Goal: Communication & Community: Share content

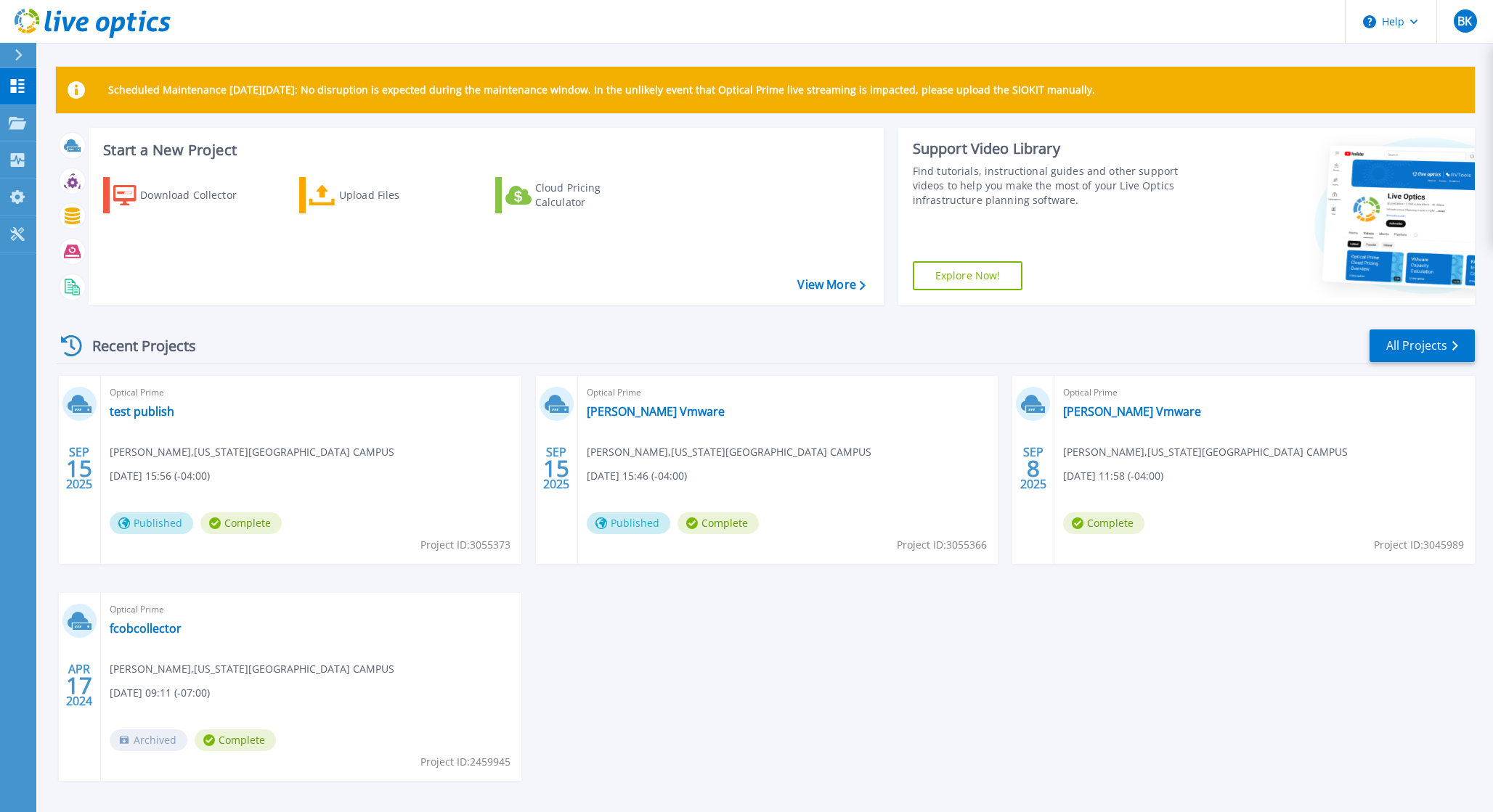
click at [626, 526] on span "Published" at bounding box center [629, 523] width 83 height 22
click at [642, 413] on link "[PERSON_NAME] Vmware" at bounding box center [656, 411] width 138 height 15
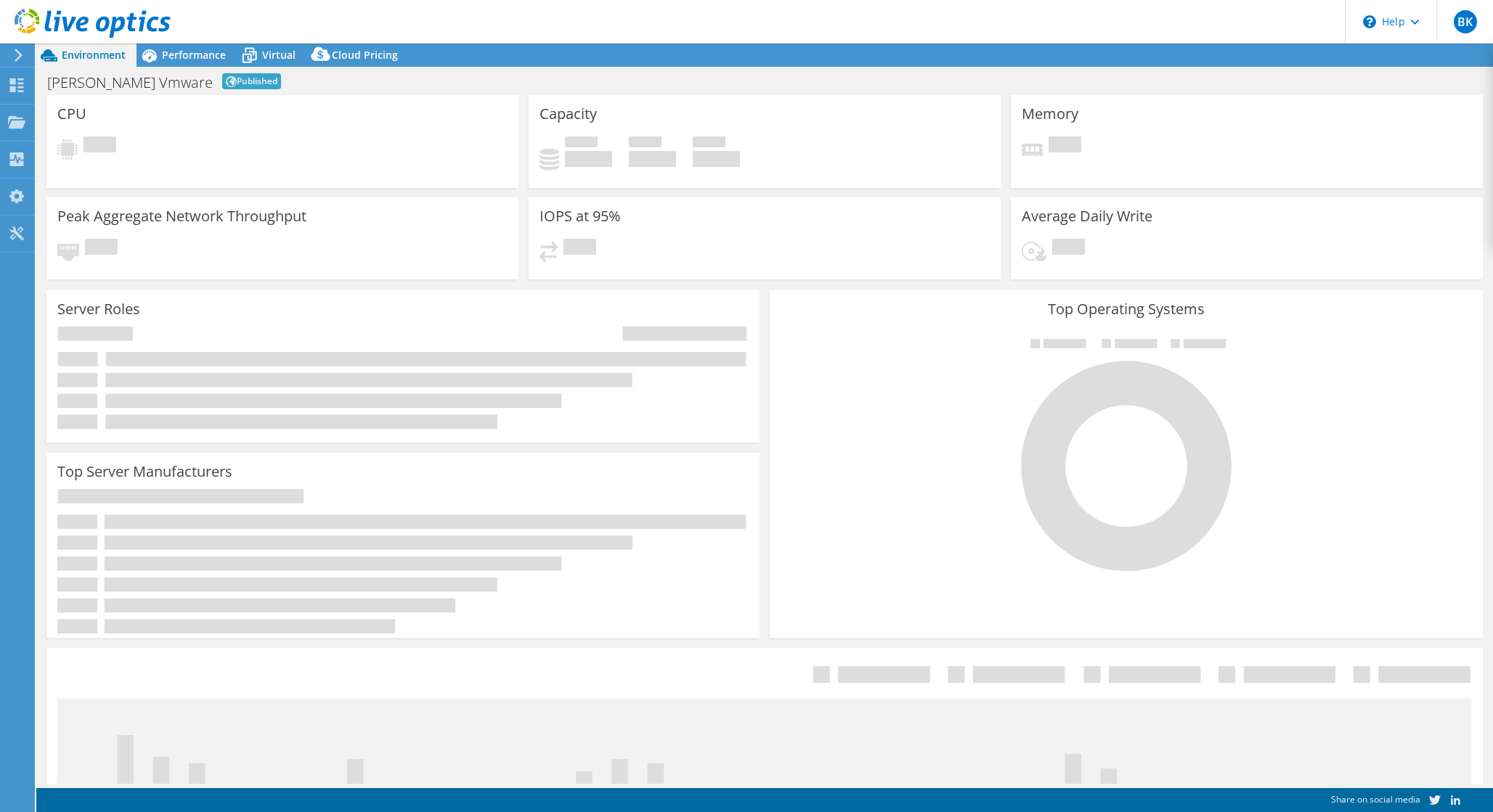
select select "USD"
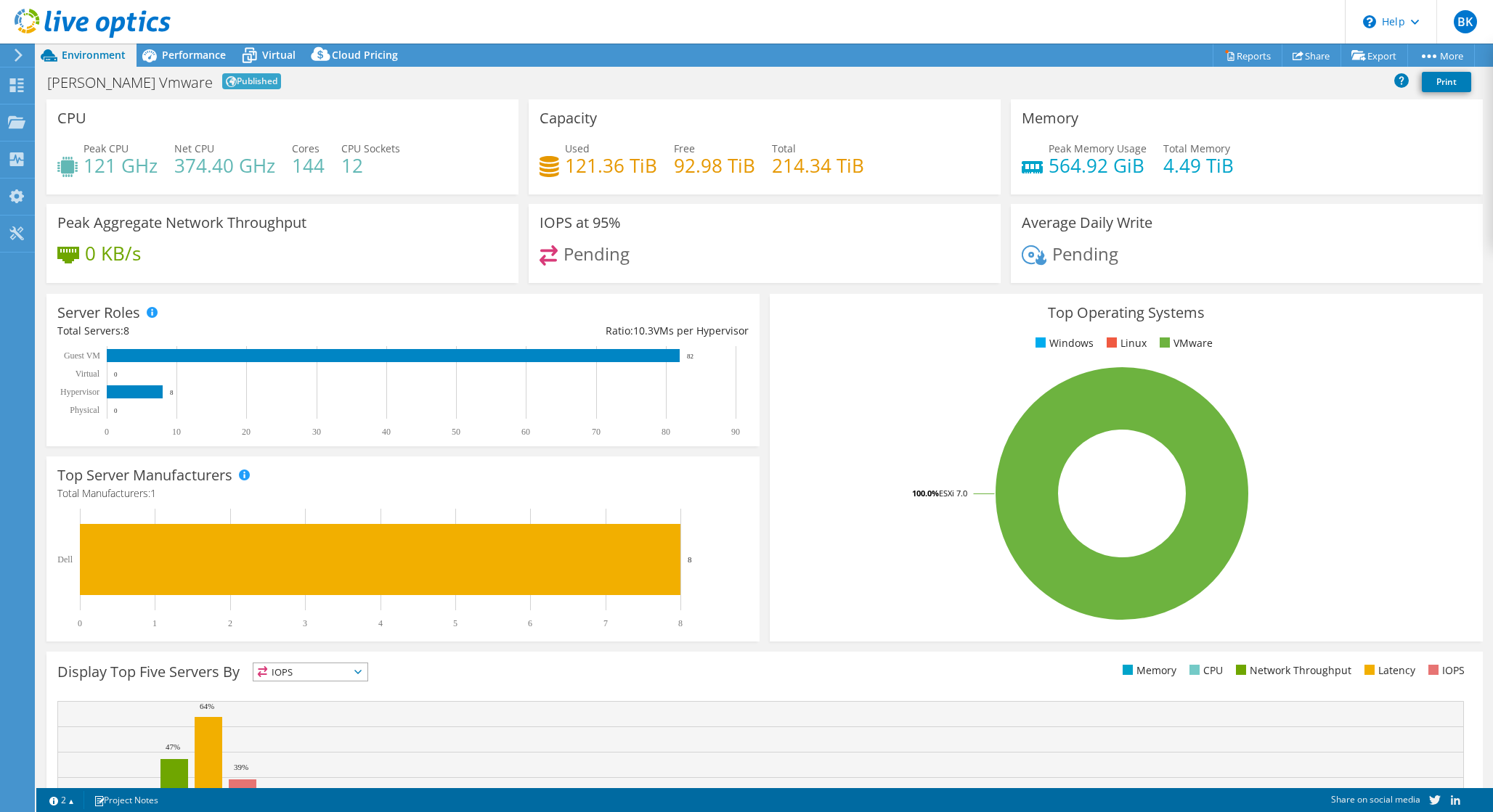
click at [222, 79] on span "Published" at bounding box center [251, 81] width 59 height 16
click at [1404, 89] on link "Publish Options" at bounding box center [1409, 82] width 138 height 31
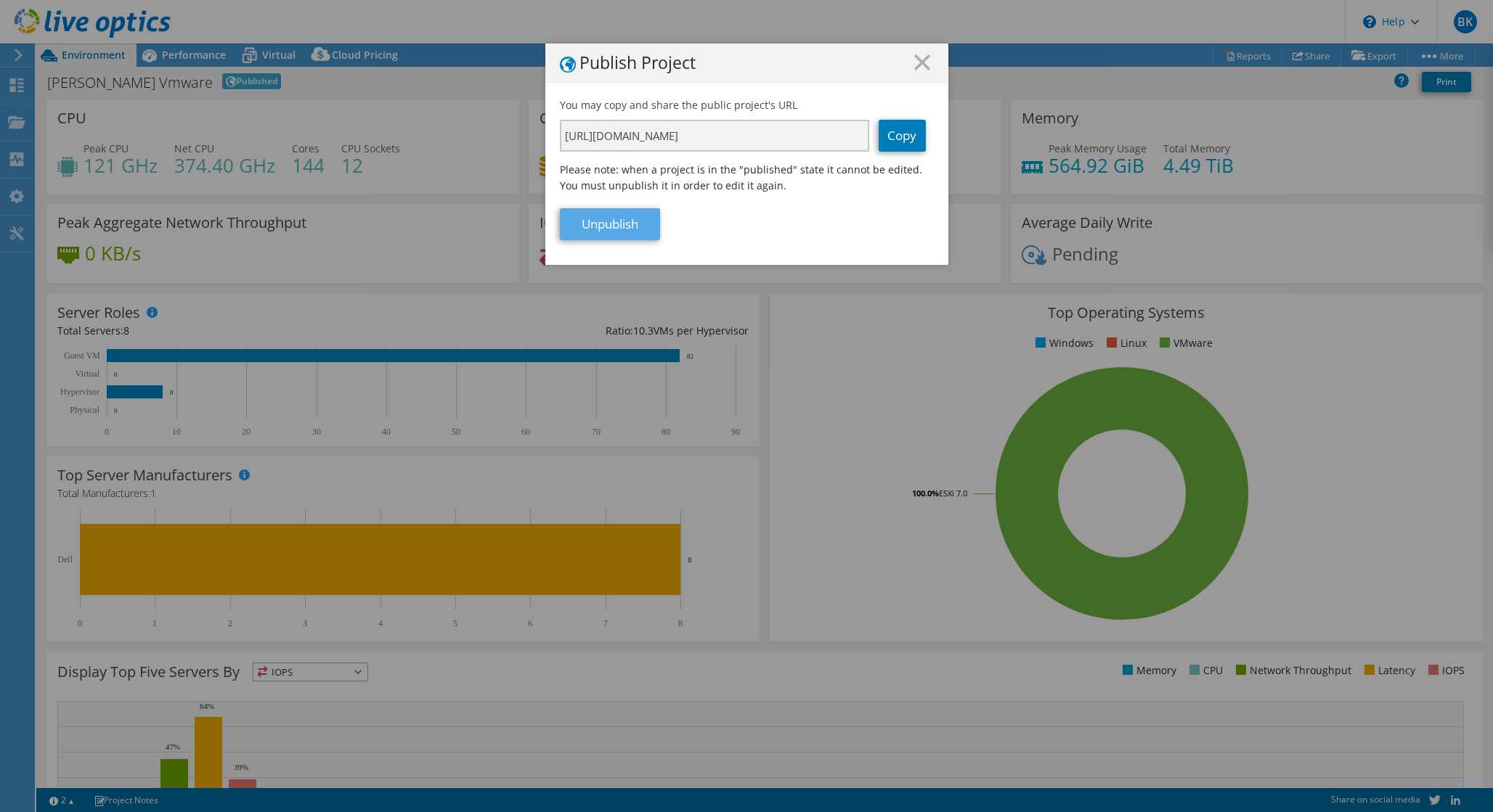
click at [625, 238] on link "Unpublish" at bounding box center [610, 224] width 100 height 32
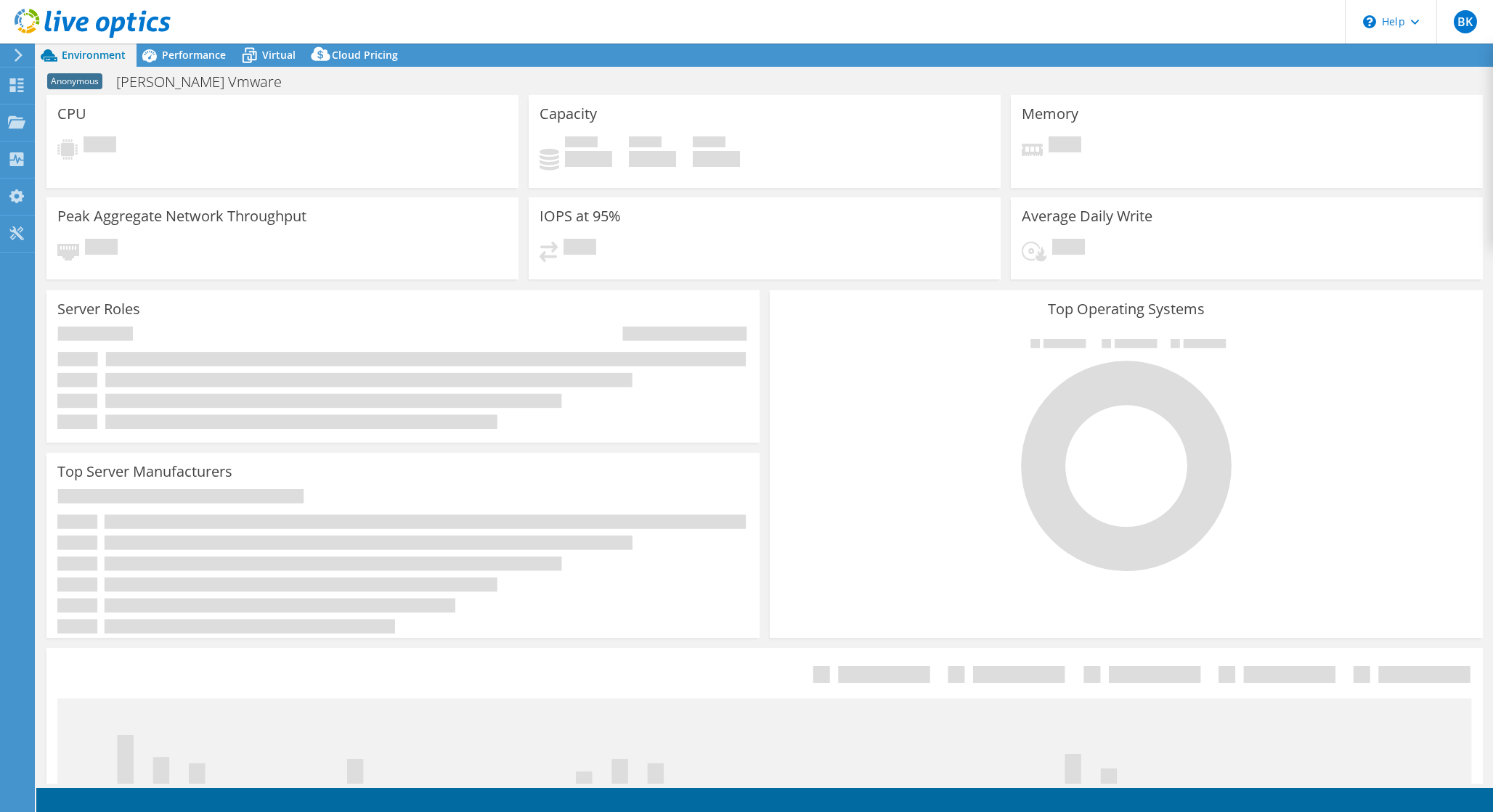
select select "USD"
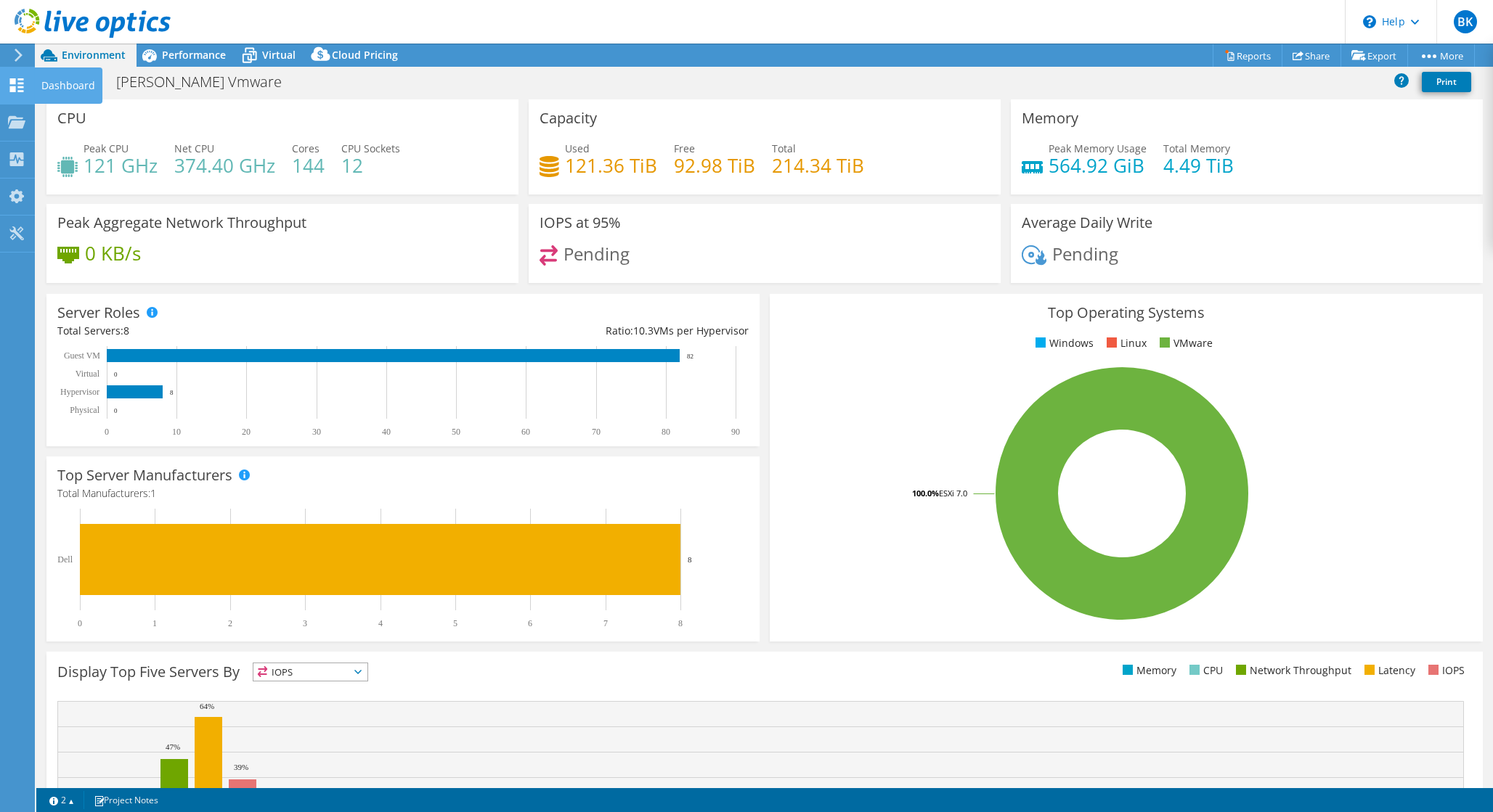
click at [67, 90] on div "Dashboard" at bounding box center [68, 86] width 68 height 36
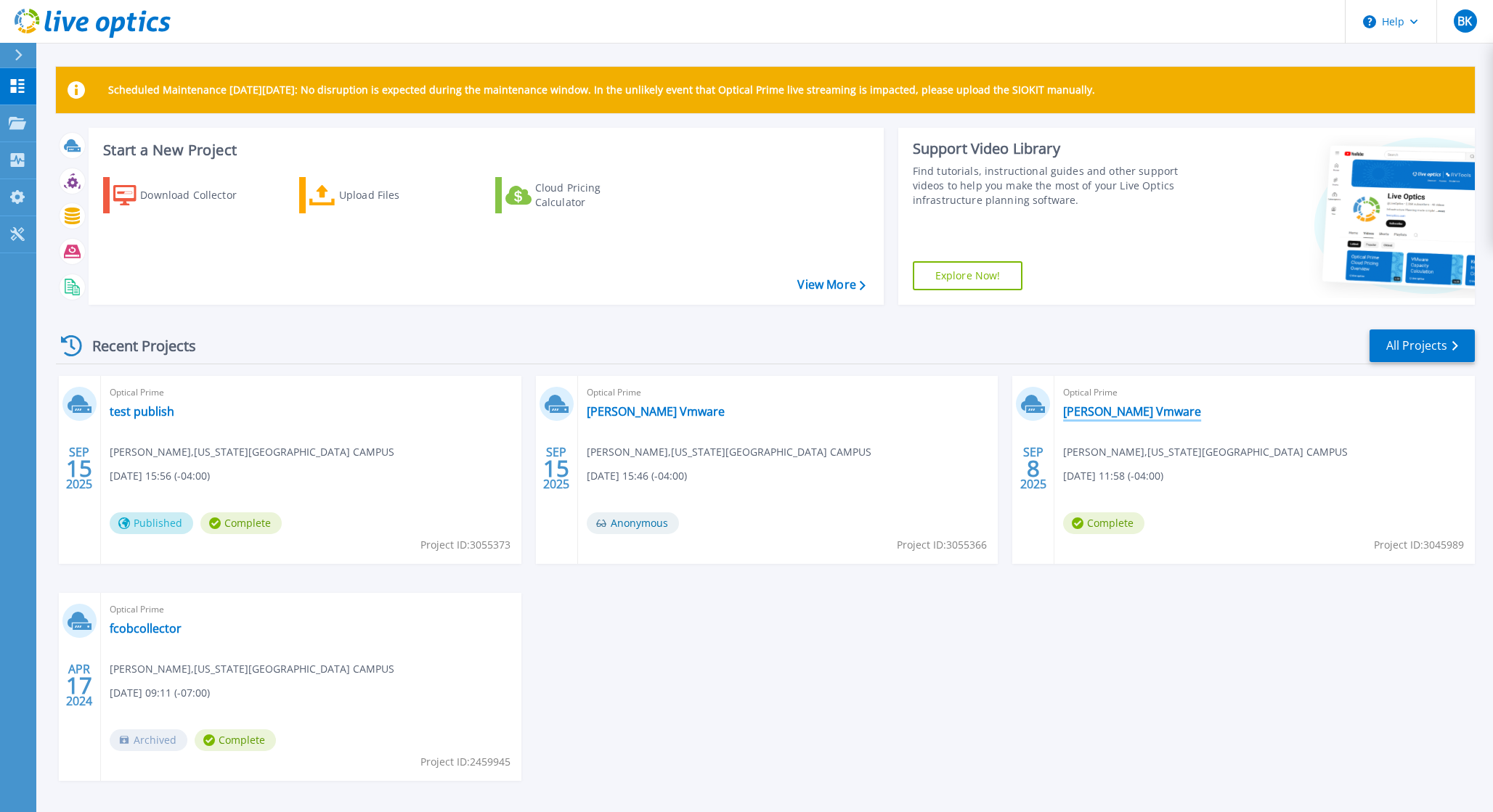
click at [1116, 414] on link "[PERSON_NAME] Vmware" at bounding box center [1133, 411] width 138 height 15
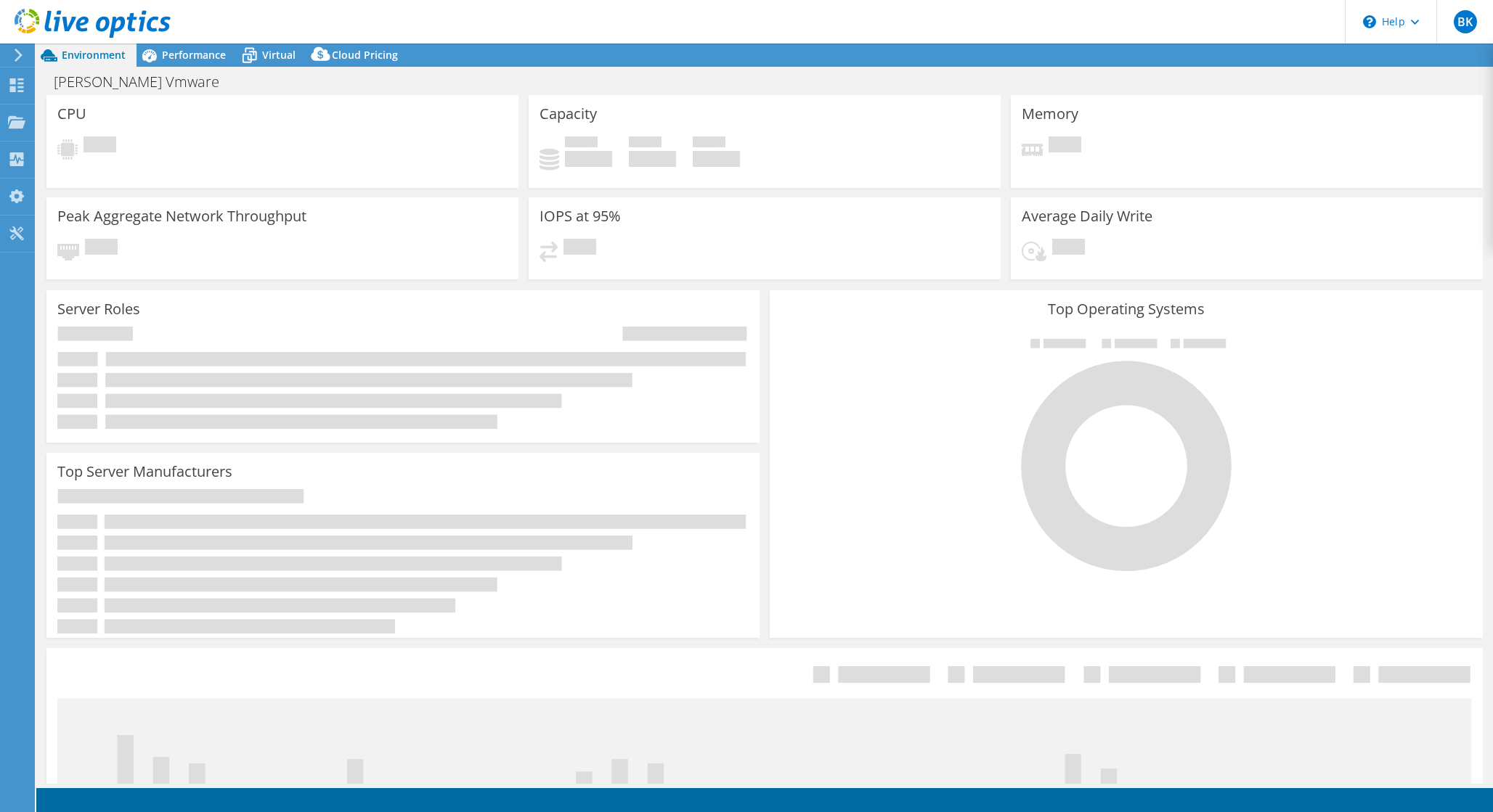
select select "USD"
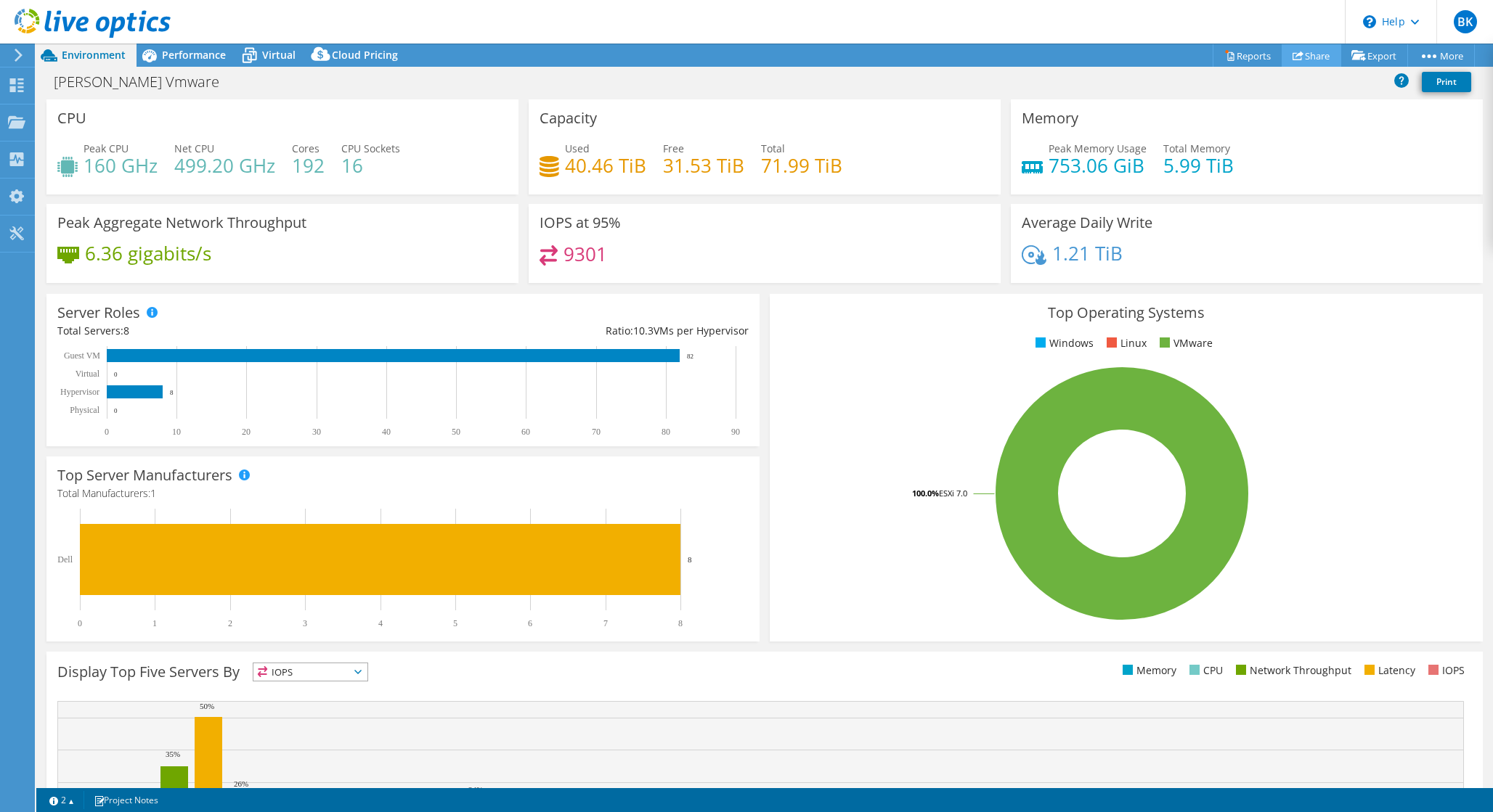
click at [1309, 57] on link "Share" at bounding box center [1312, 55] width 60 height 23
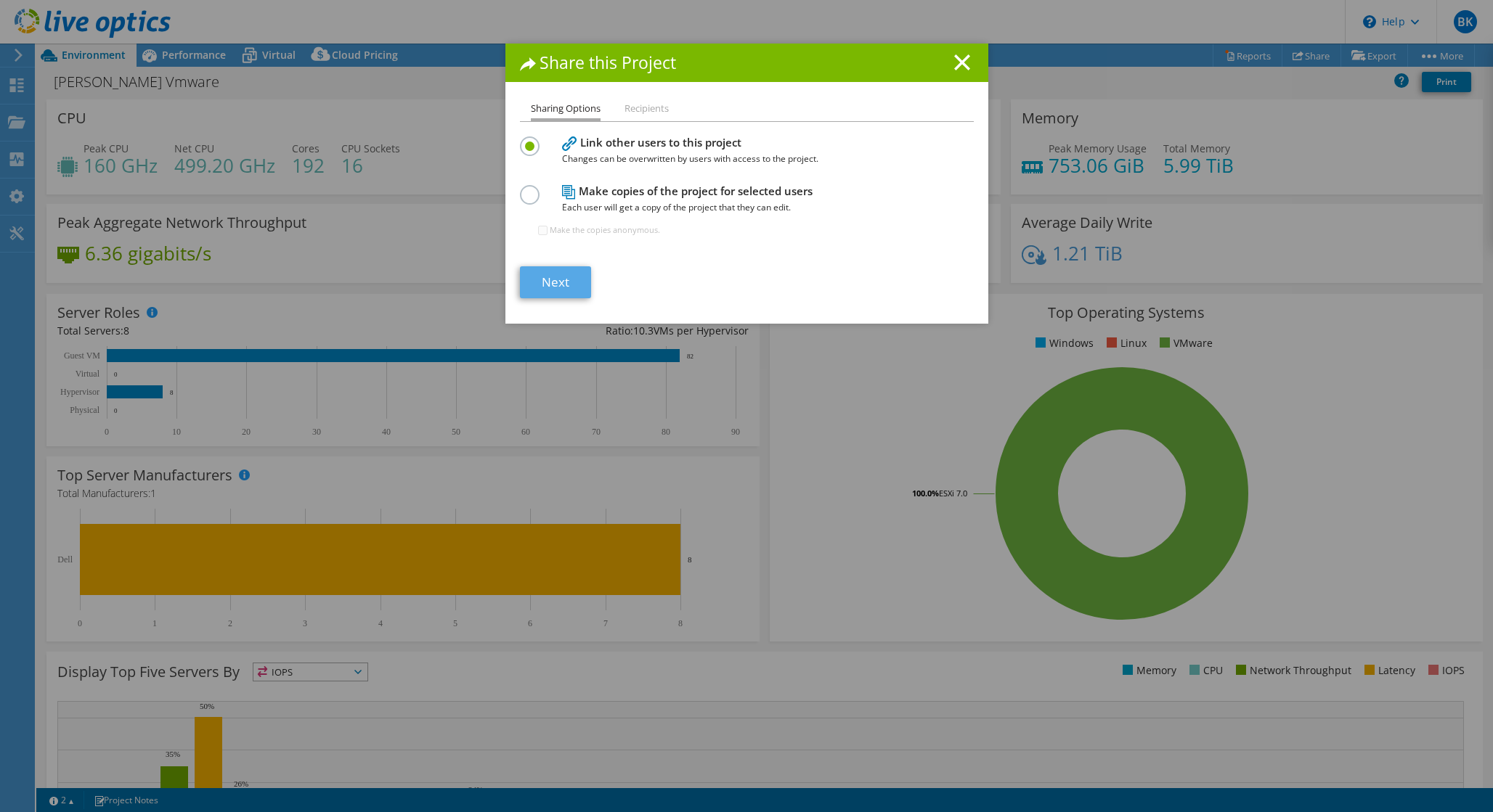
click at [559, 287] on link "Next" at bounding box center [555, 282] width 71 height 32
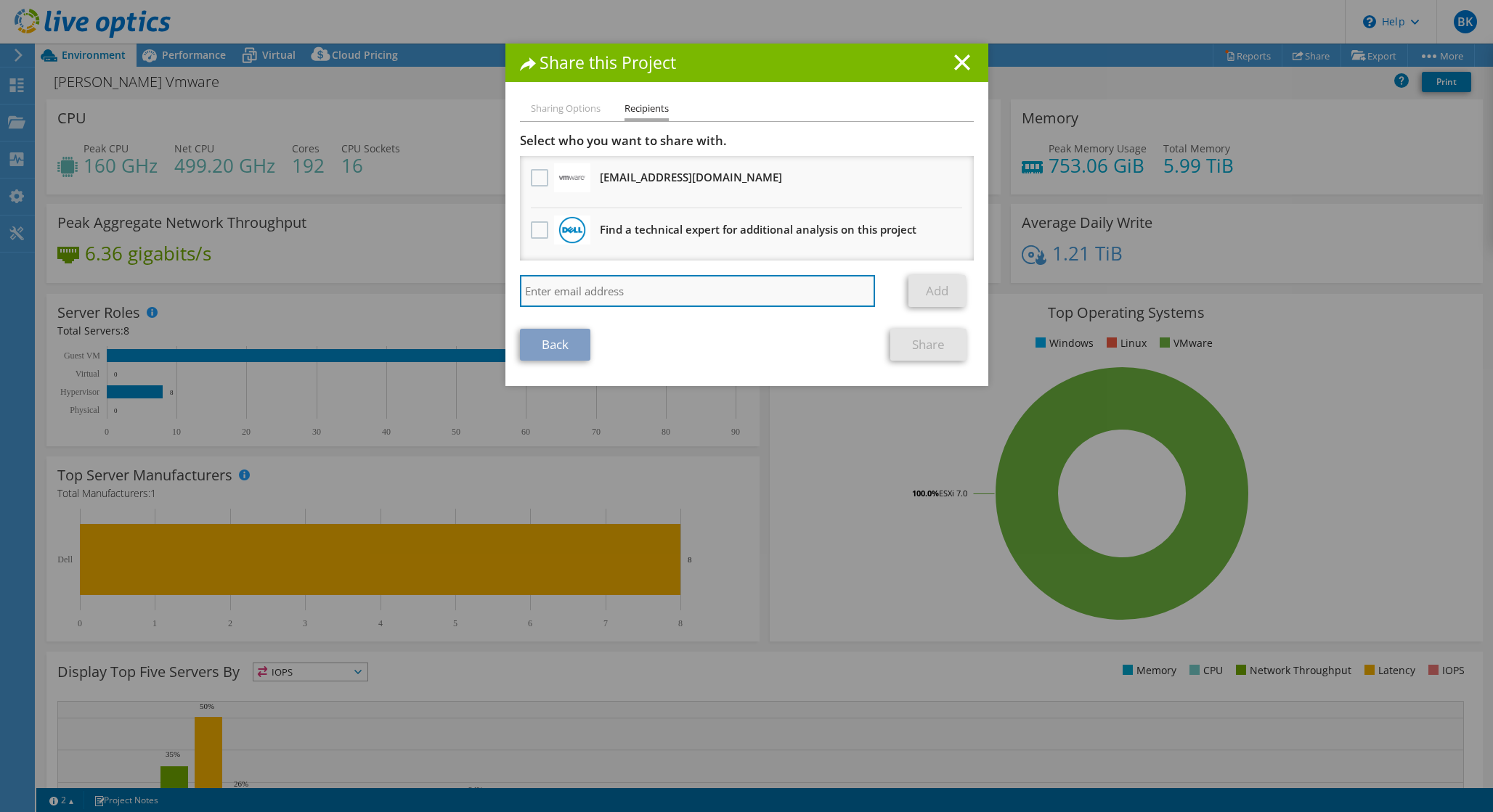
paste input "mailto:[PERSON_NAME][EMAIL_ADDRESS][DOMAIN_NAME]"
click at [562, 294] on input "mailto:[PERSON_NAME][EMAIL_ADDRESS][DOMAIN_NAME]" at bounding box center [697, 291] width 356 height 32
type input "[PERSON_NAME][EMAIL_ADDRESS][DOMAIN_NAME]"
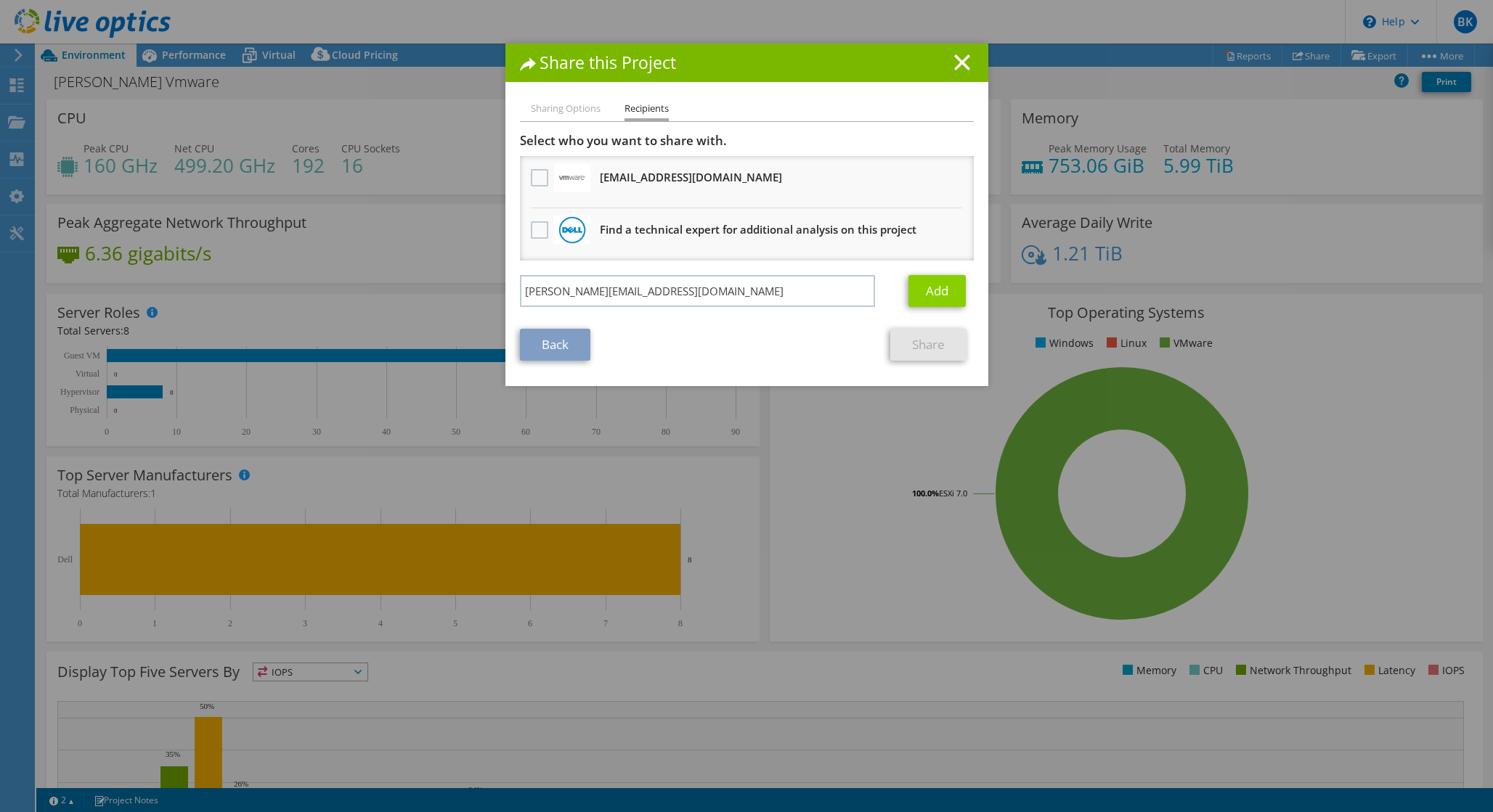
click at [940, 297] on link "Add" at bounding box center [936, 291] width 57 height 32
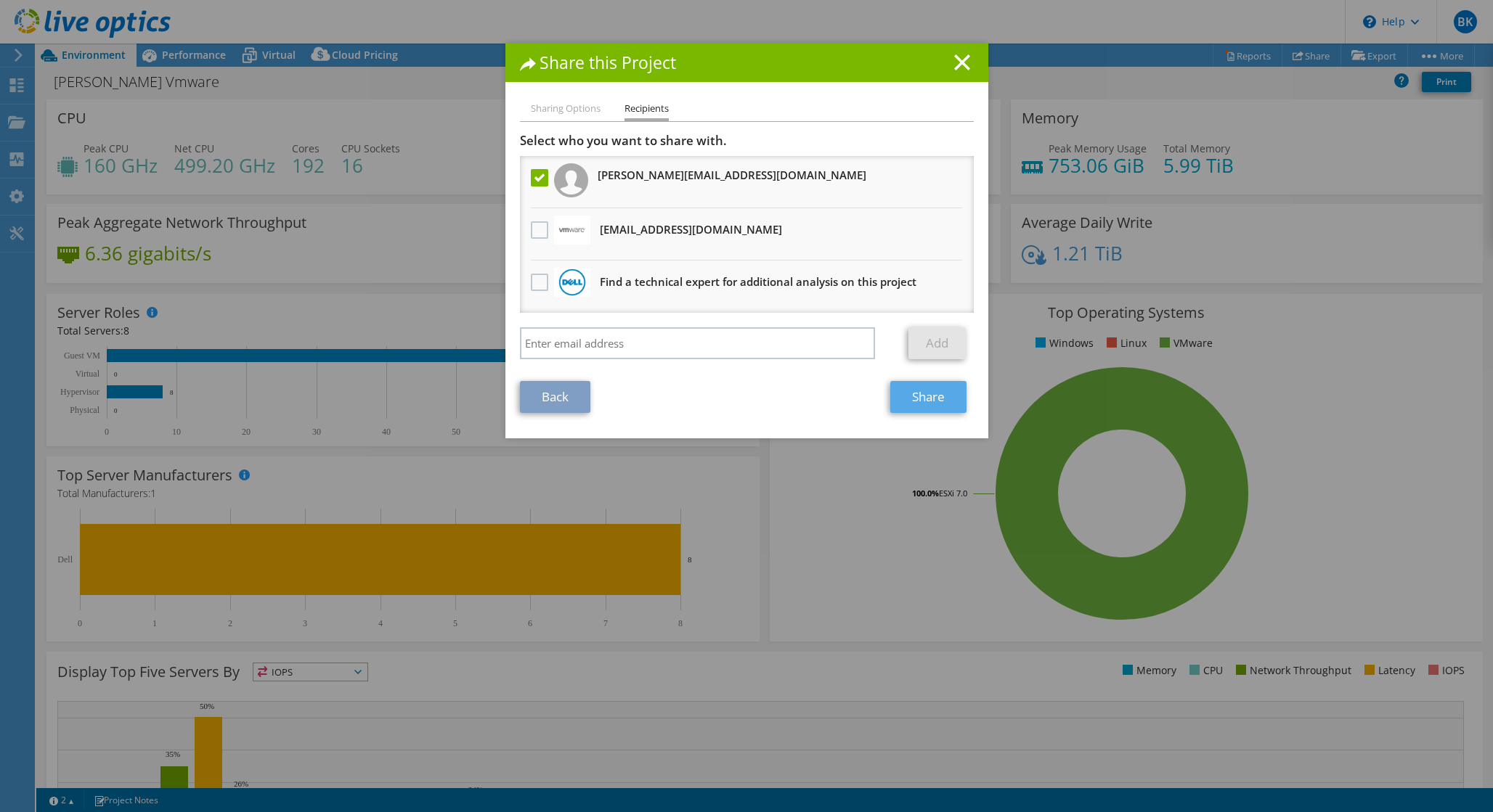
click at [922, 399] on link "Share" at bounding box center [928, 397] width 76 height 32
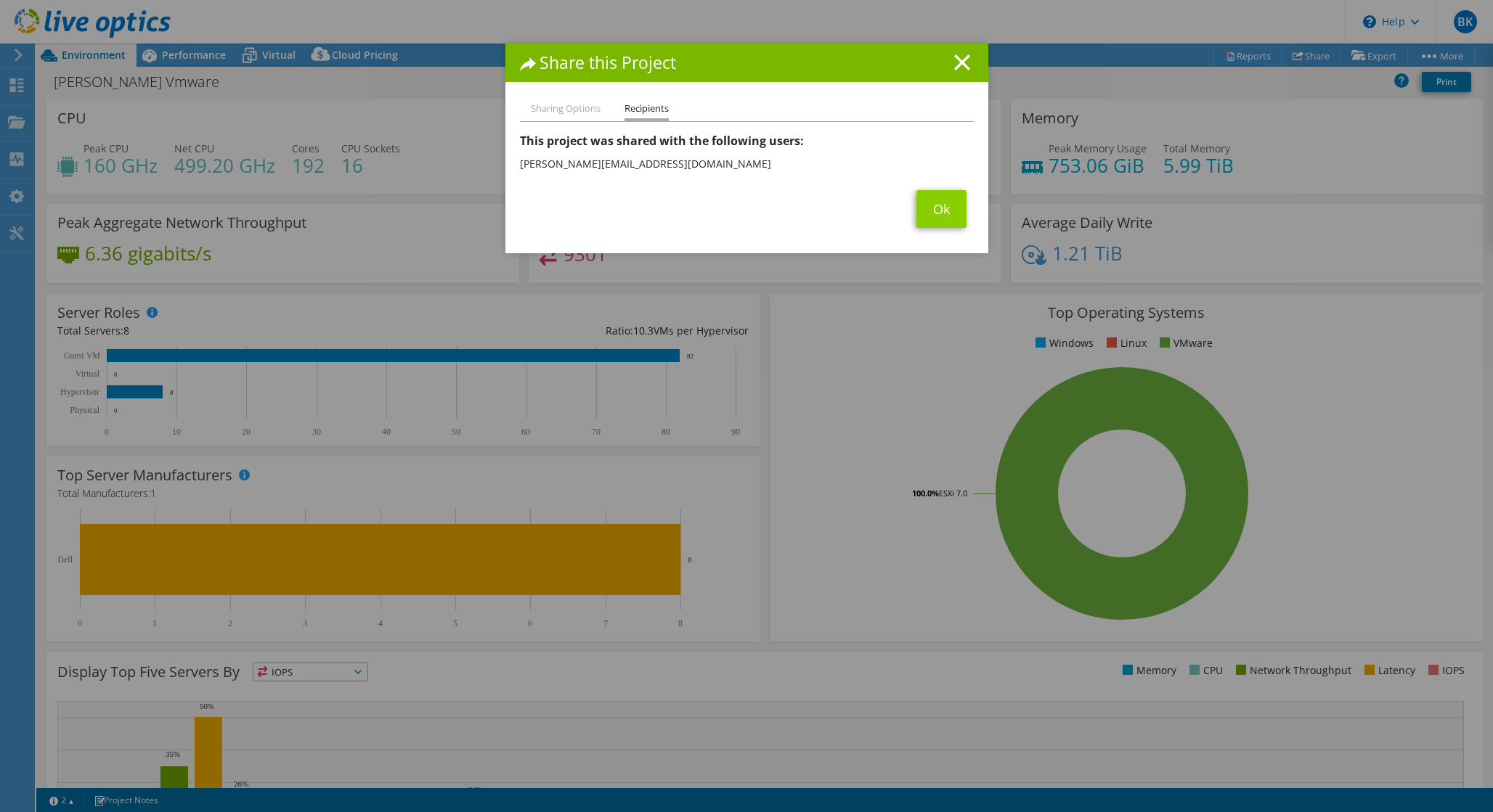
click at [936, 209] on link "Ok" at bounding box center [942, 209] width 50 height 38
